Goal: Information Seeking & Learning: Learn about a topic

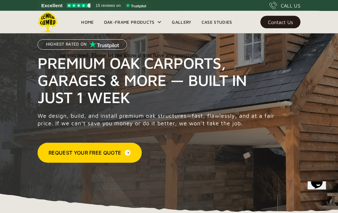
scroll to position [20, 0]
click at [184, 23] on link "Gallery" at bounding box center [181, 22] width 29 height 9
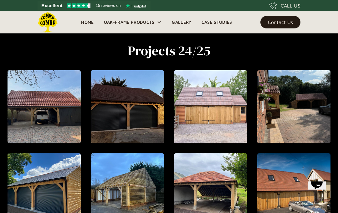
click at [314, 15] on div "Home Oak-Frame Products Oak Carports & Outbuildings Luxury Oak-frame Carports a…" at bounding box center [169, 22] width 338 height 23
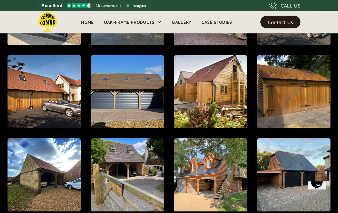
scroll to position [370, 0]
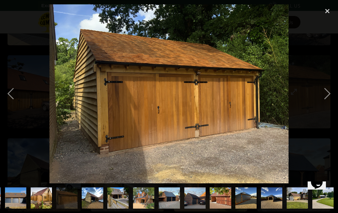
scroll to position [0, 230]
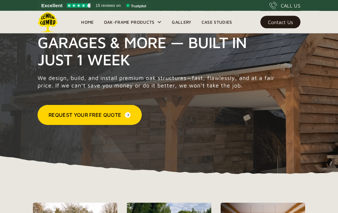
scroll to position [52, 0]
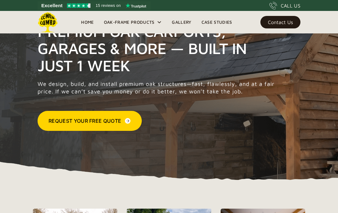
click at [181, 24] on link "Gallery" at bounding box center [181, 22] width 29 height 9
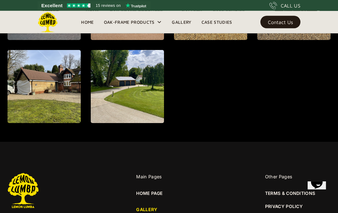
scroll to position [625, 0]
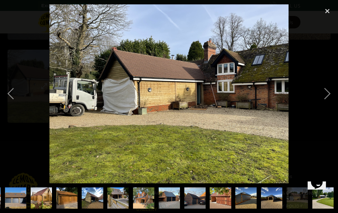
scroll to position [0, 230]
